Goal: Check status: Check status

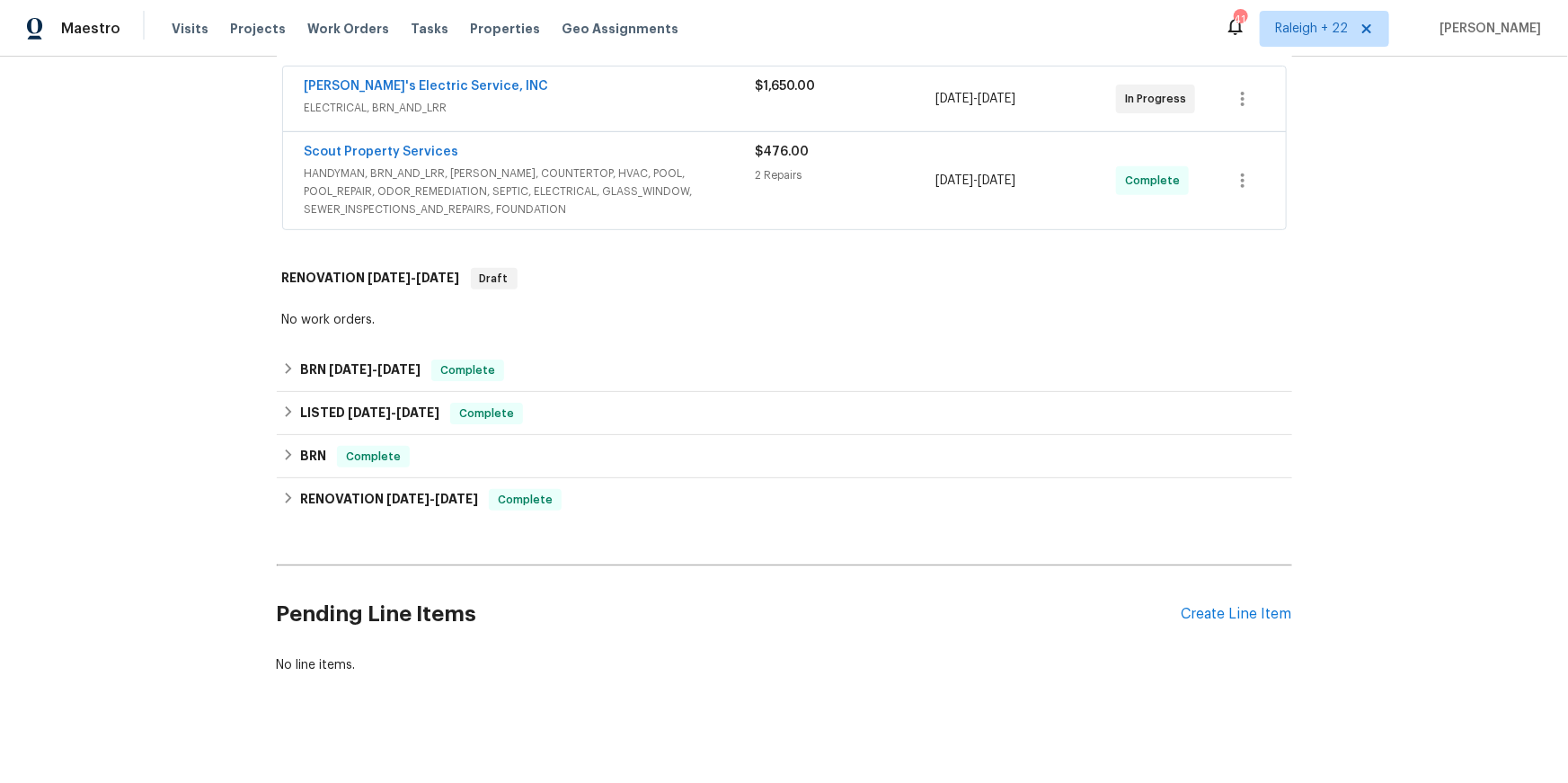
scroll to position [292, 0]
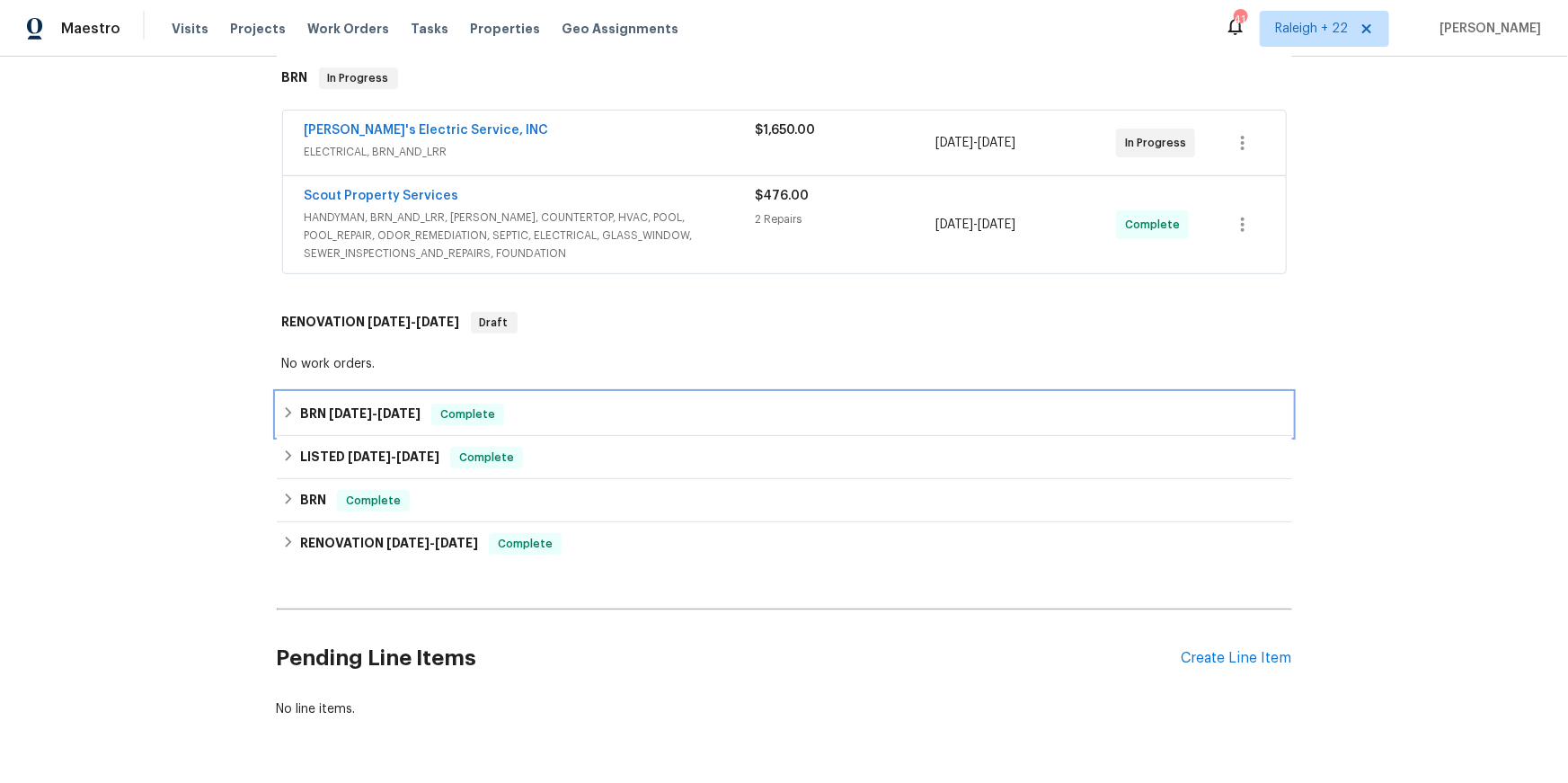
click at [287, 419] on icon at bounding box center [288, 412] width 12 height 12
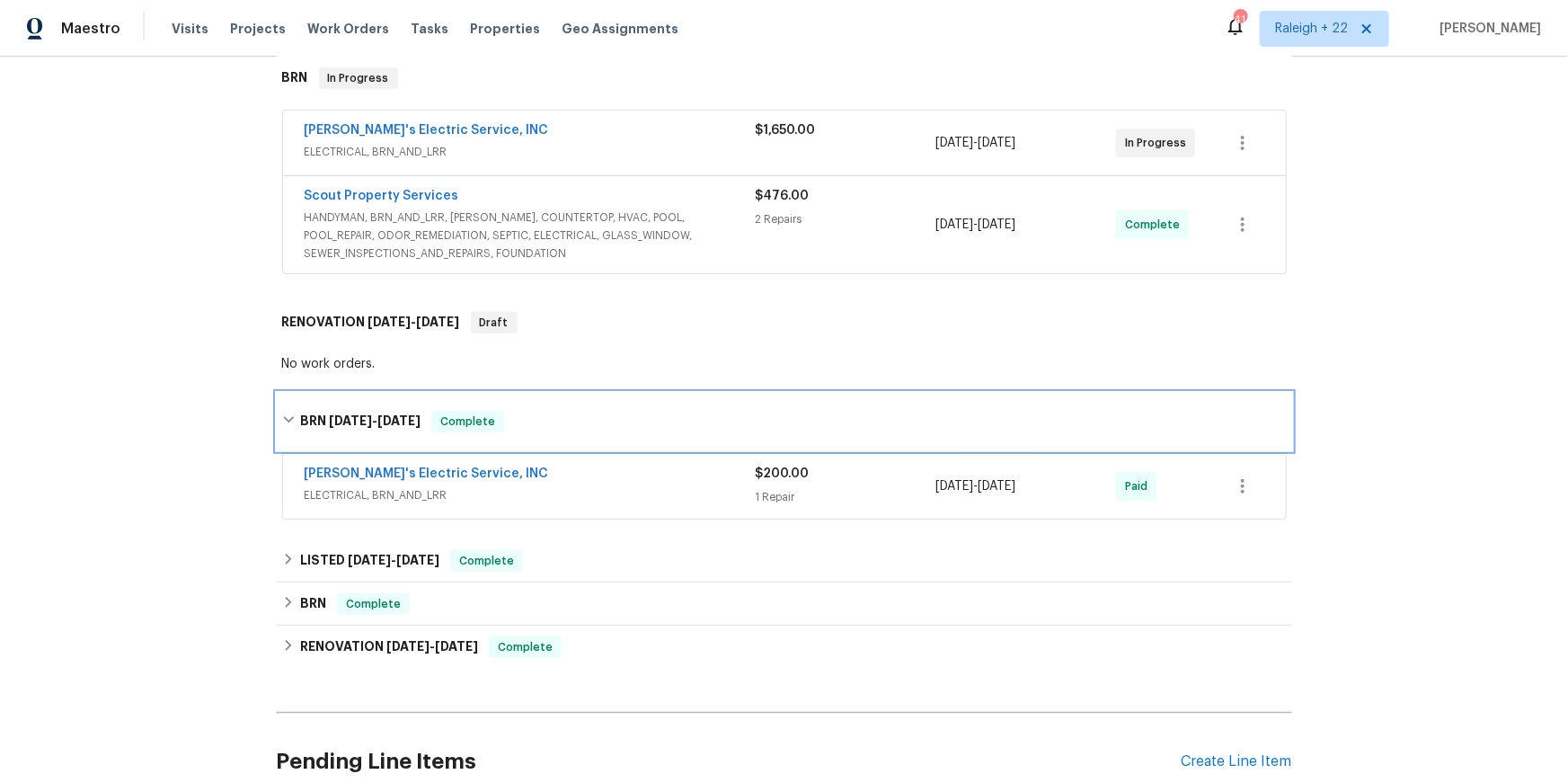
click at [287, 426] on icon at bounding box center [288, 420] width 12 height 12
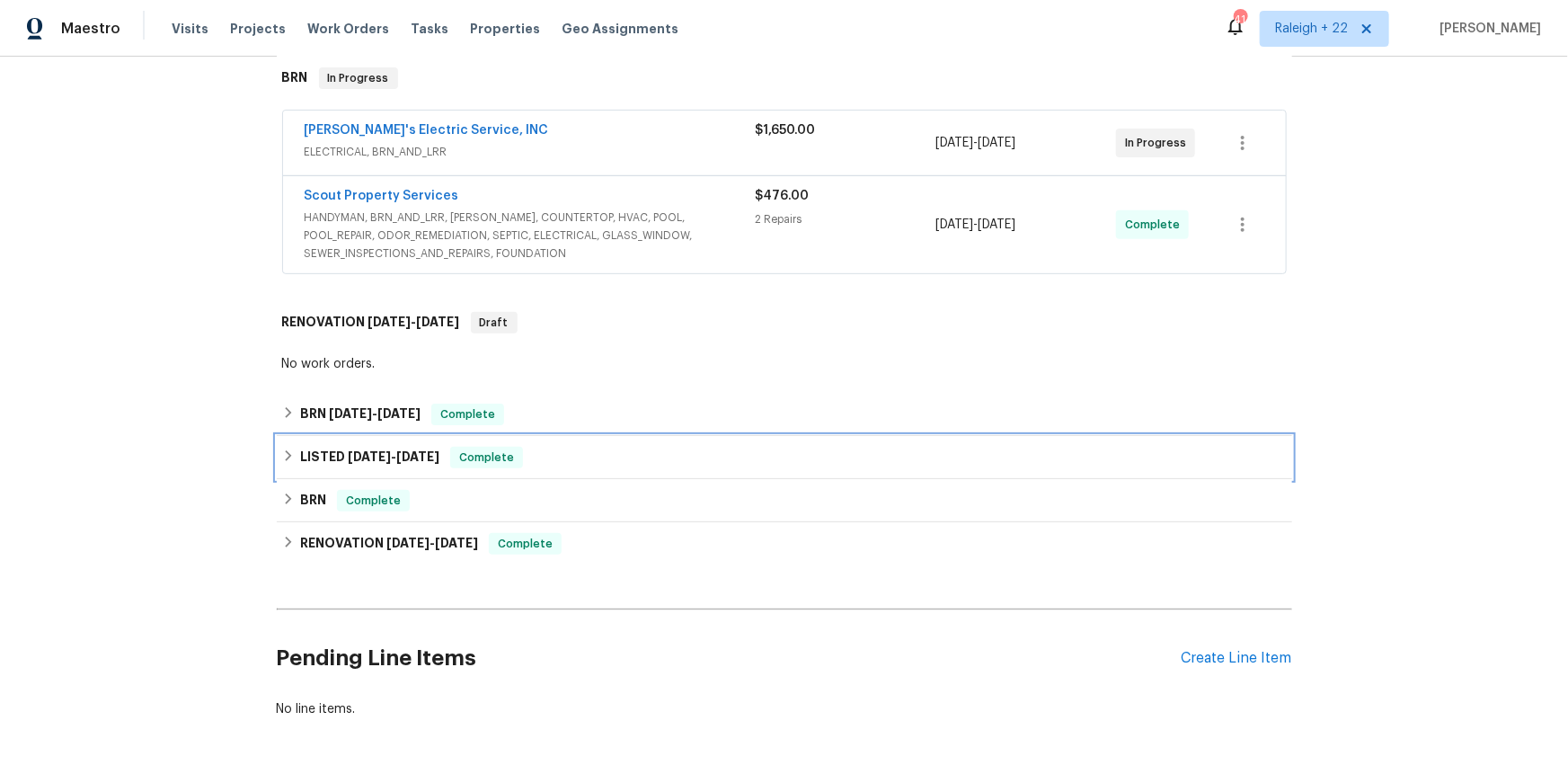
click at [294, 468] on div "LISTED [DATE] - [DATE] Complete" at bounding box center [784, 457] width 1004 height 22
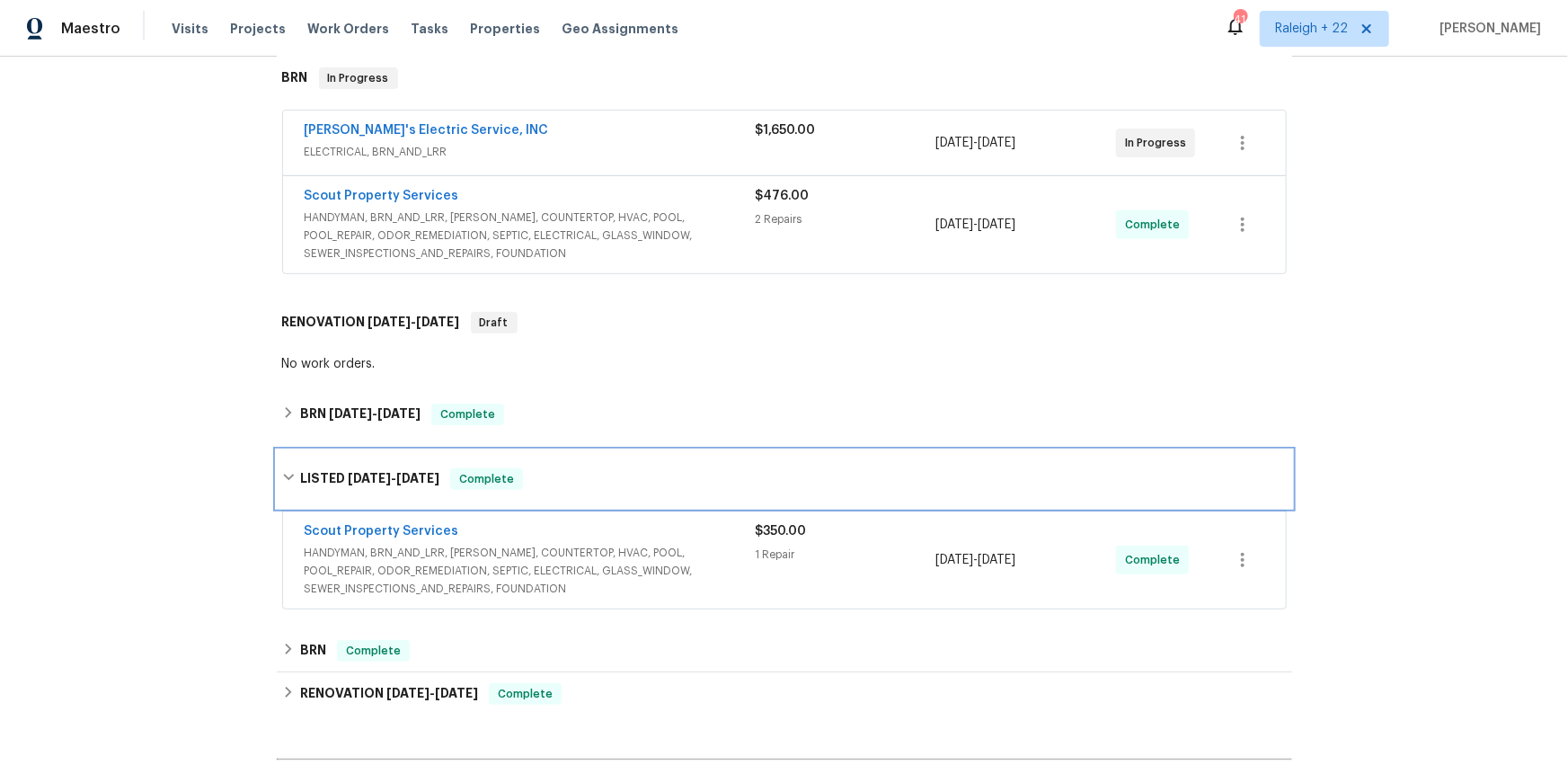
click at [294, 489] on div "LISTED [DATE] - [DATE] Complete" at bounding box center [784, 479] width 1004 height 22
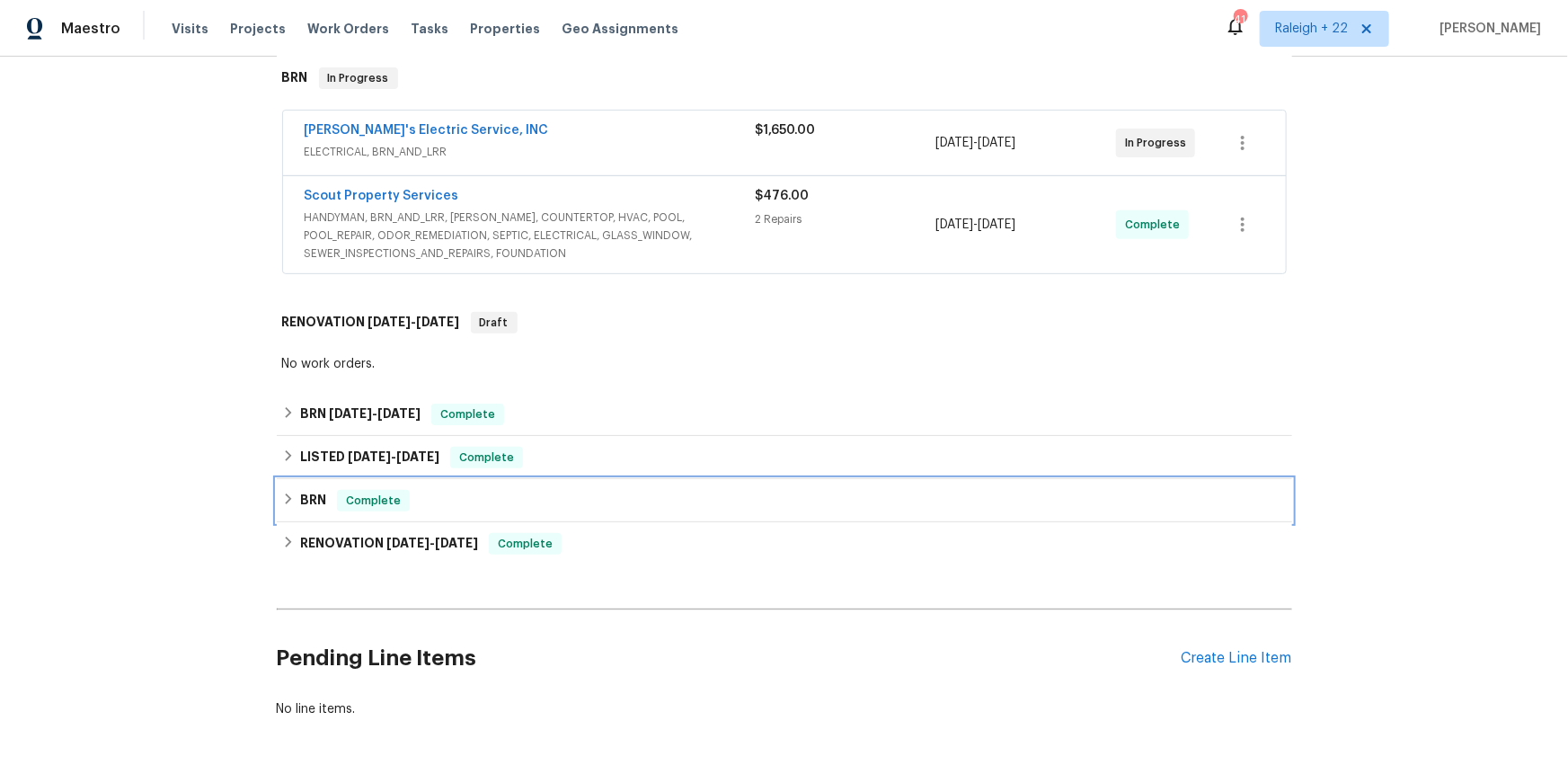
click at [300, 511] on div "BRN Complete" at bounding box center [784, 500] width 1004 height 22
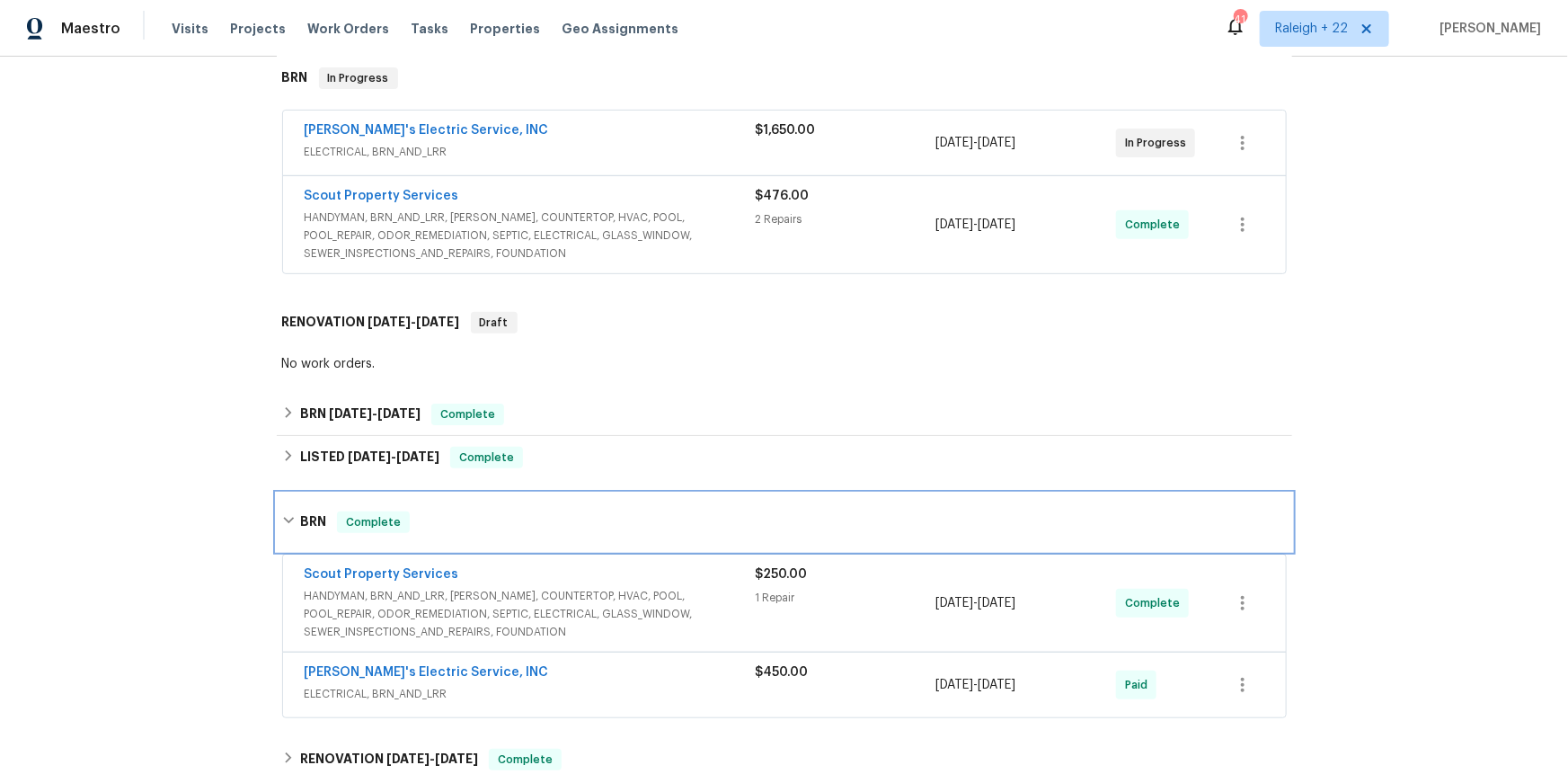
click at [300, 551] on div "BRN Complete" at bounding box center [784, 522] width 1015 height 57
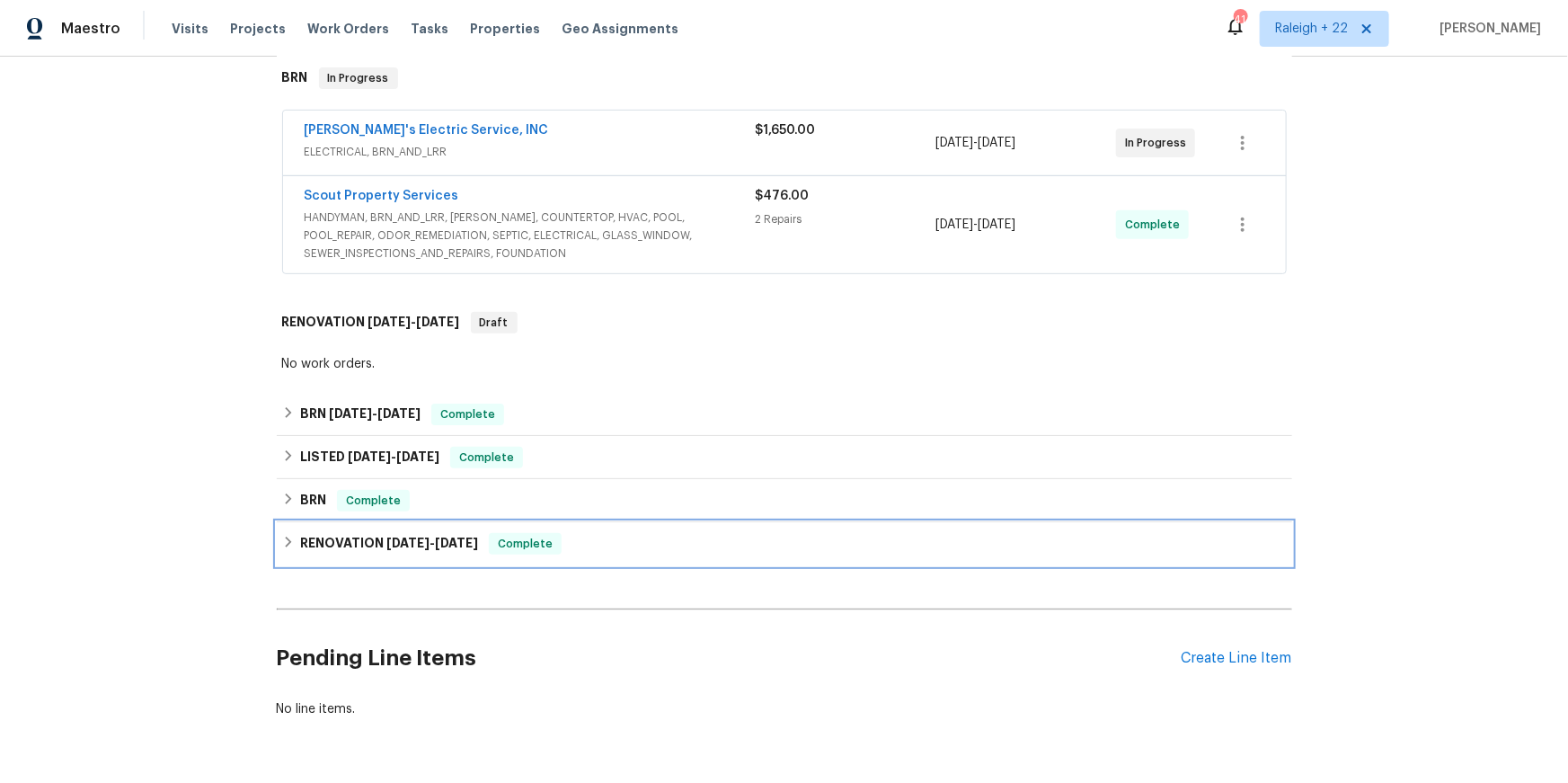
click at [297, 555] on div "RENOVATION [DATE] - [DATE] Complete" at bounding box center [784, 544] width 1004 height 22
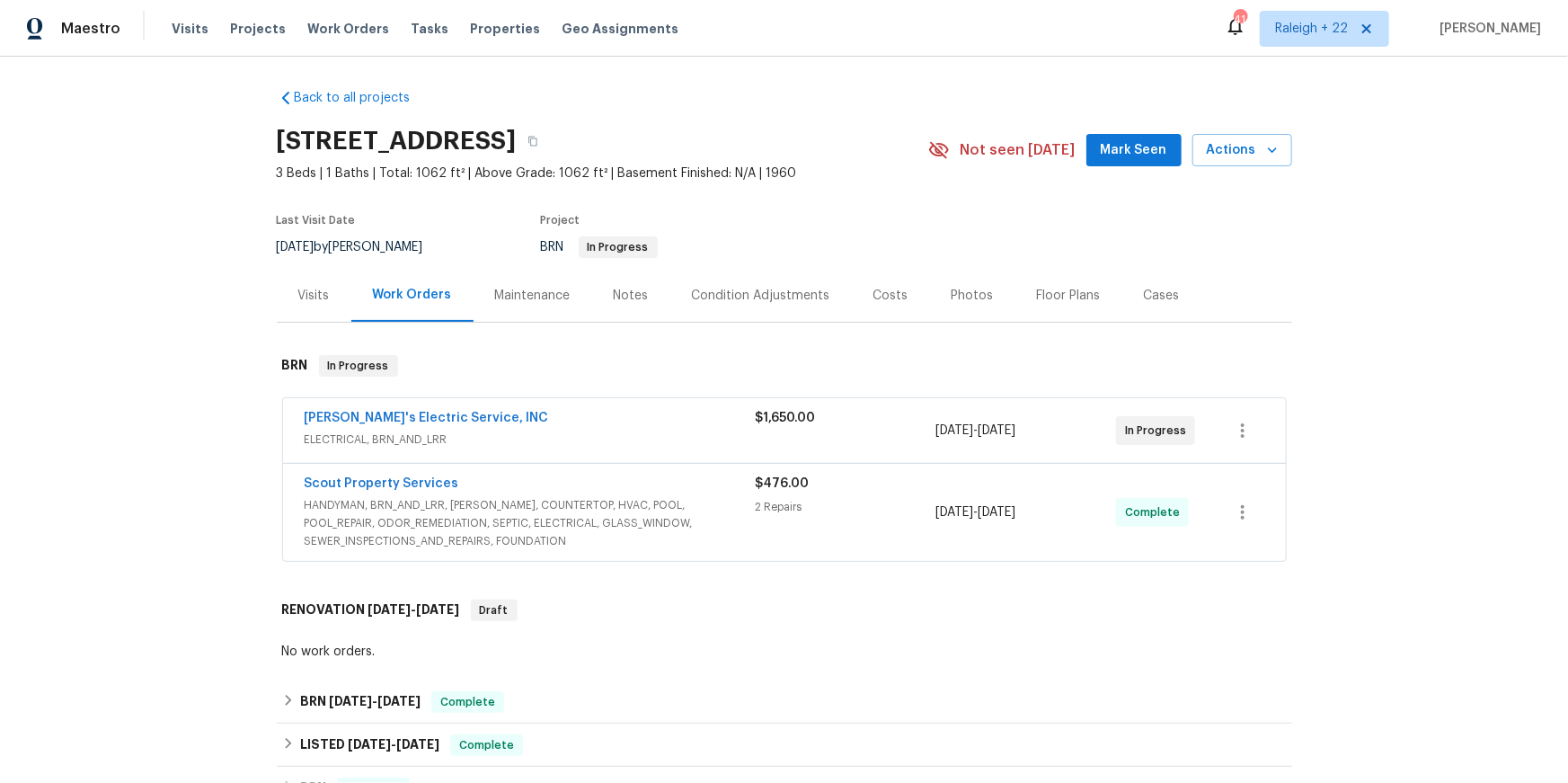
scroll to position [0, 0]
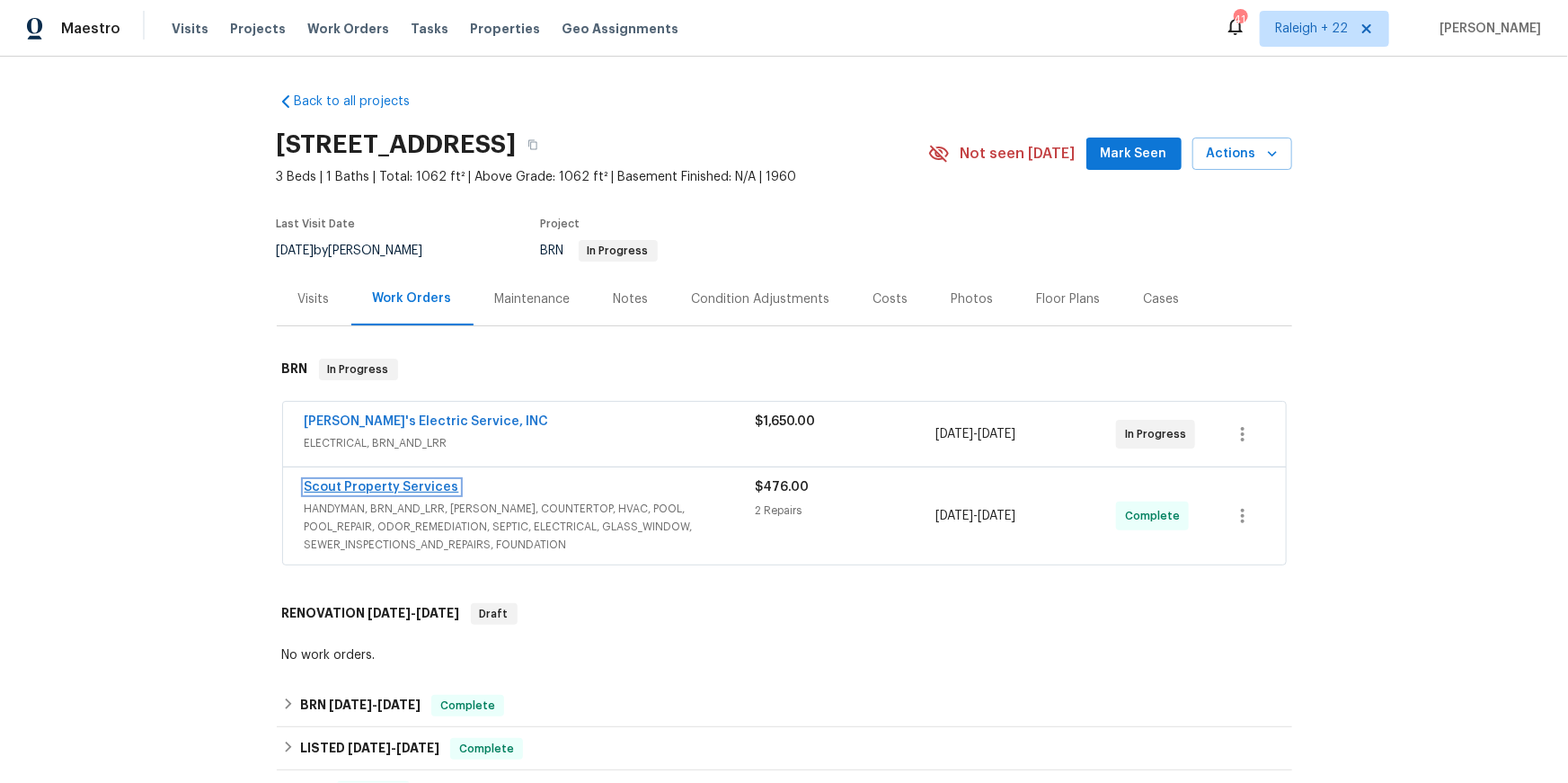
click at [434, 493] on link "Scout Property Services" at bounding box center [382, 487] width 155 height 12
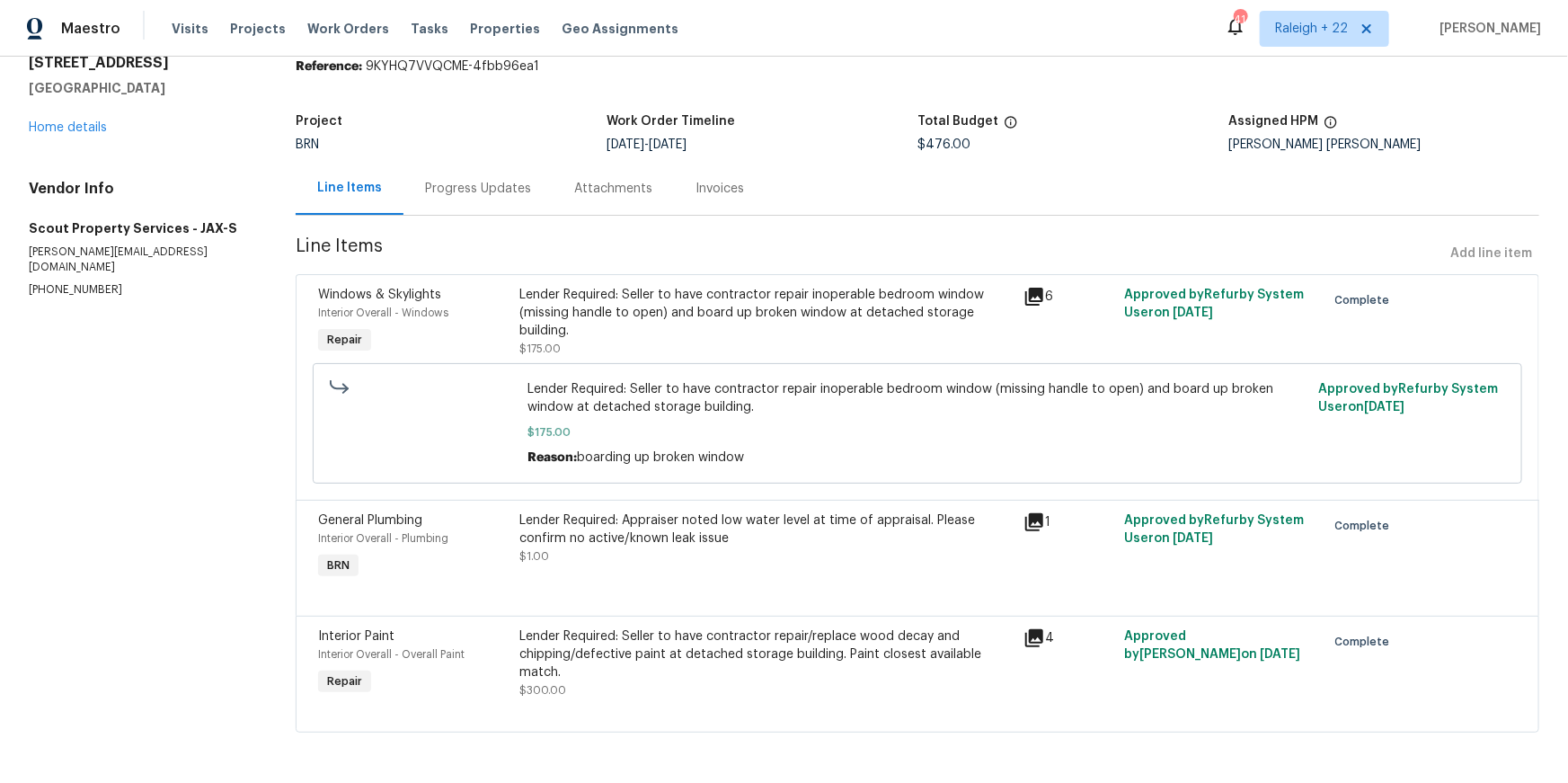
scroll to position [176, 0]
click at [1035, 513] on icon at bounding box center [1034, 522] width 18 height 18
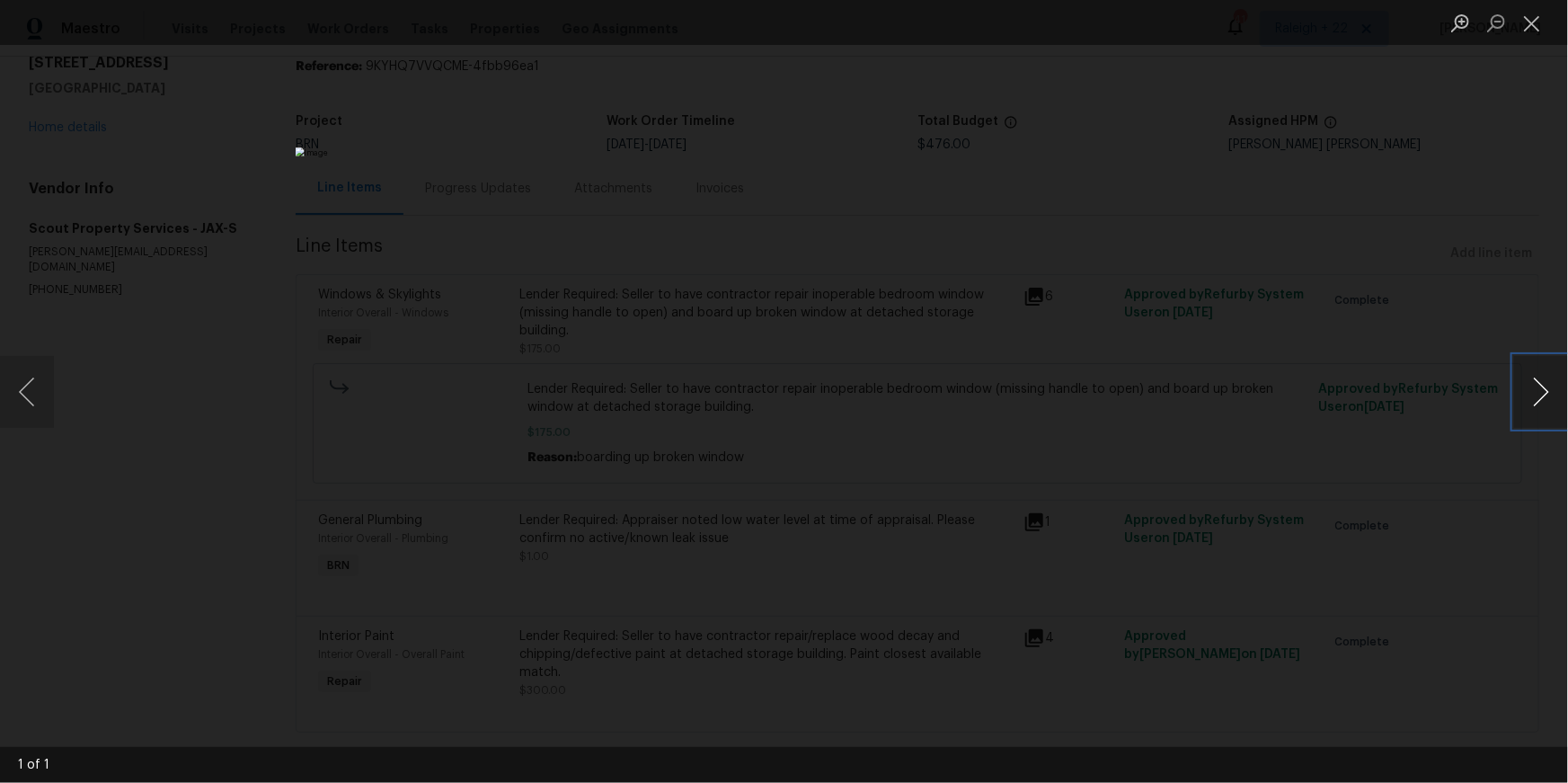
click at [1557, 424] on button "Next image" at bounding box center [1540, 391] width 54 height 72
click at [1545, 403] on button "Next image" at bounding box center [1540, 391] width 54 height 72
click at [1534, 25] on button "Close lightbox" at bounding box center [1532, 23] width 36 height 32
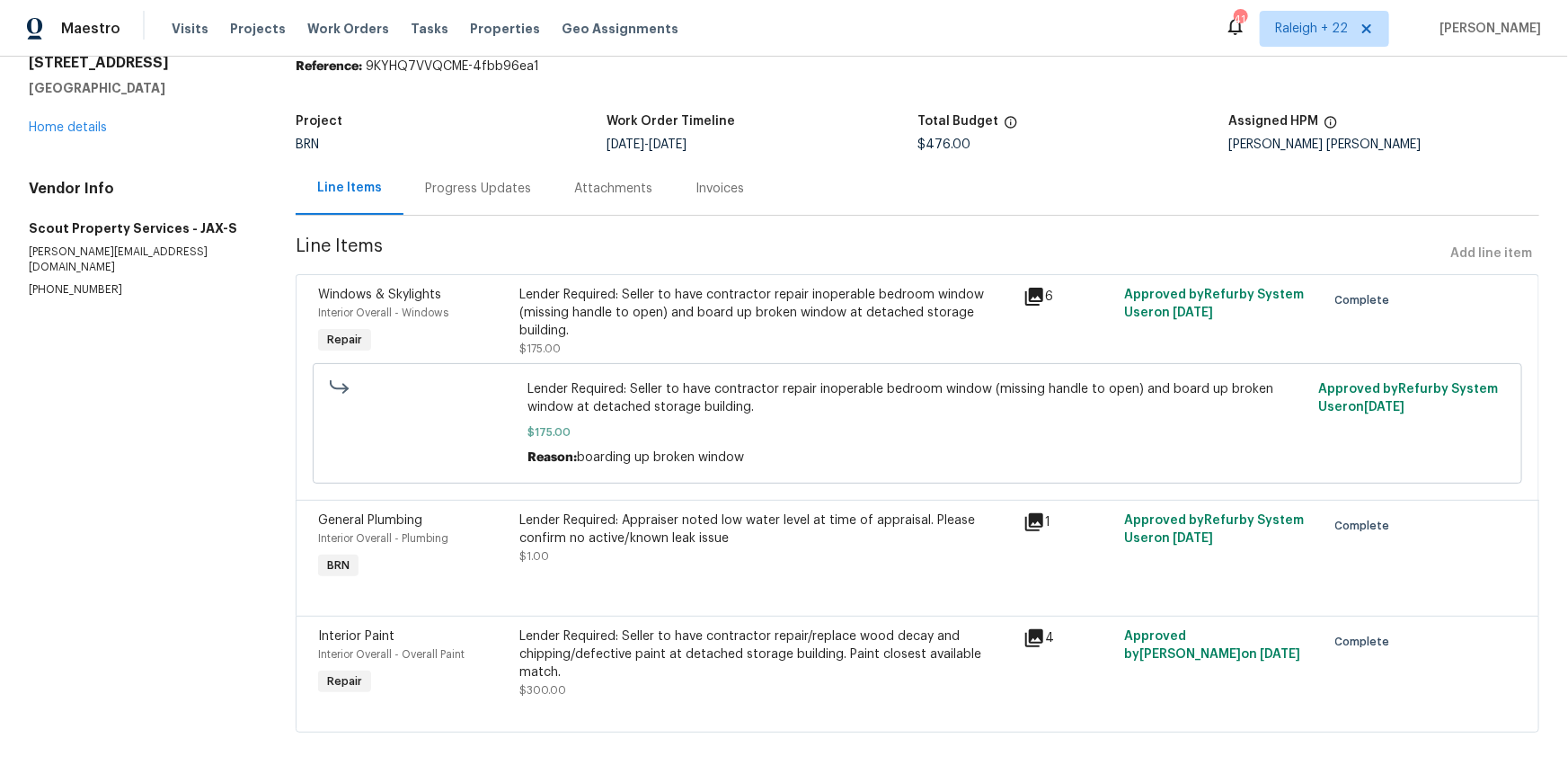
scroll to position [52, 0]
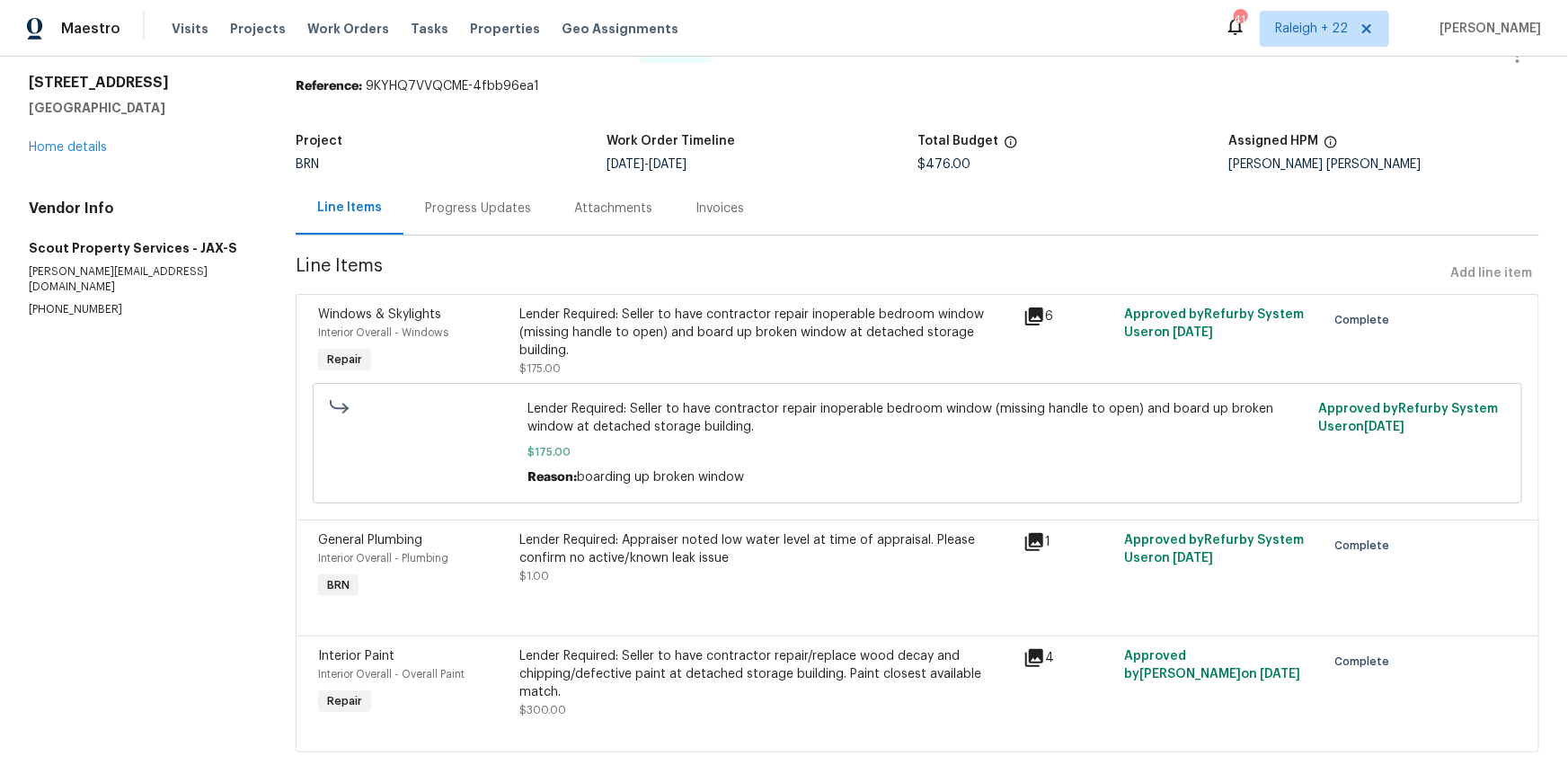
click at [498, 234] on div "Progress Updates" at bounding box center [478, 207] width 149 height 53
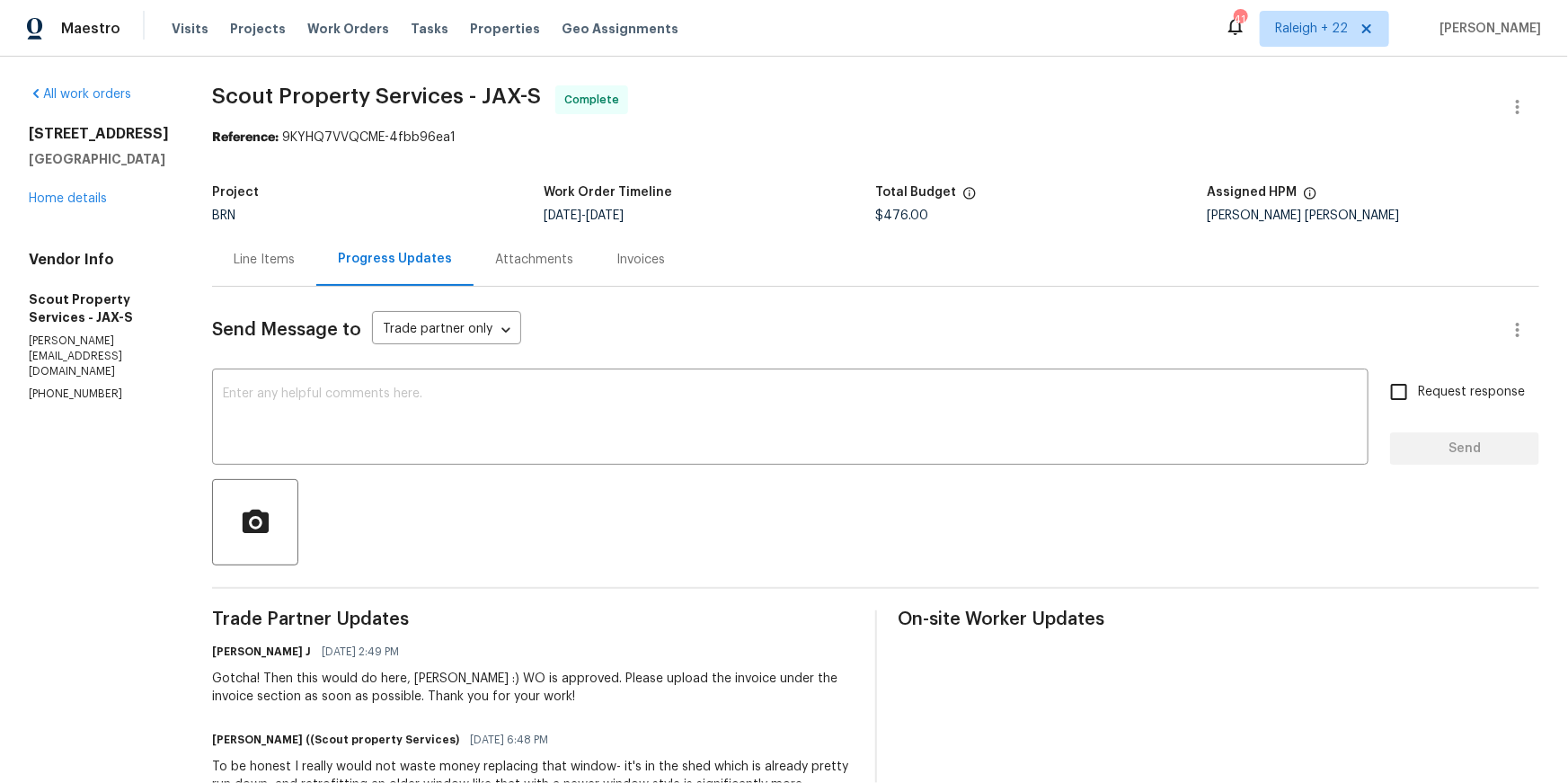
click at [669, 286] on div "Invoices" at bounding box center [640, 259] width 92 height 53
